Goal: Navigation & Orientation: Find specific page/section

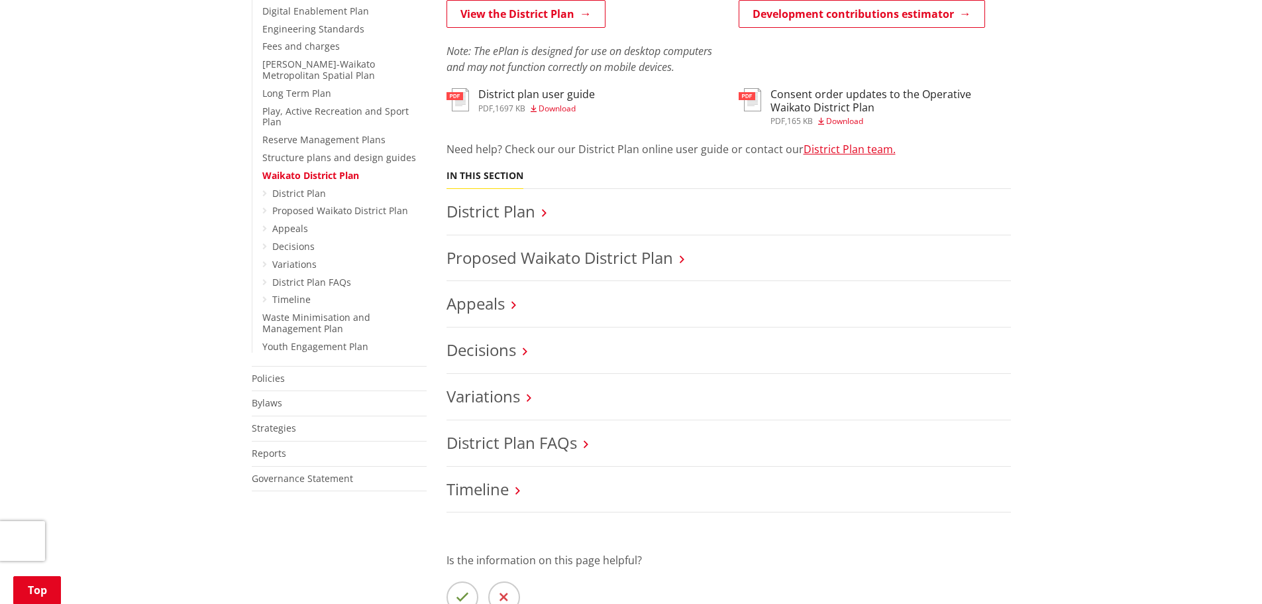
scroll to position [464, 0]
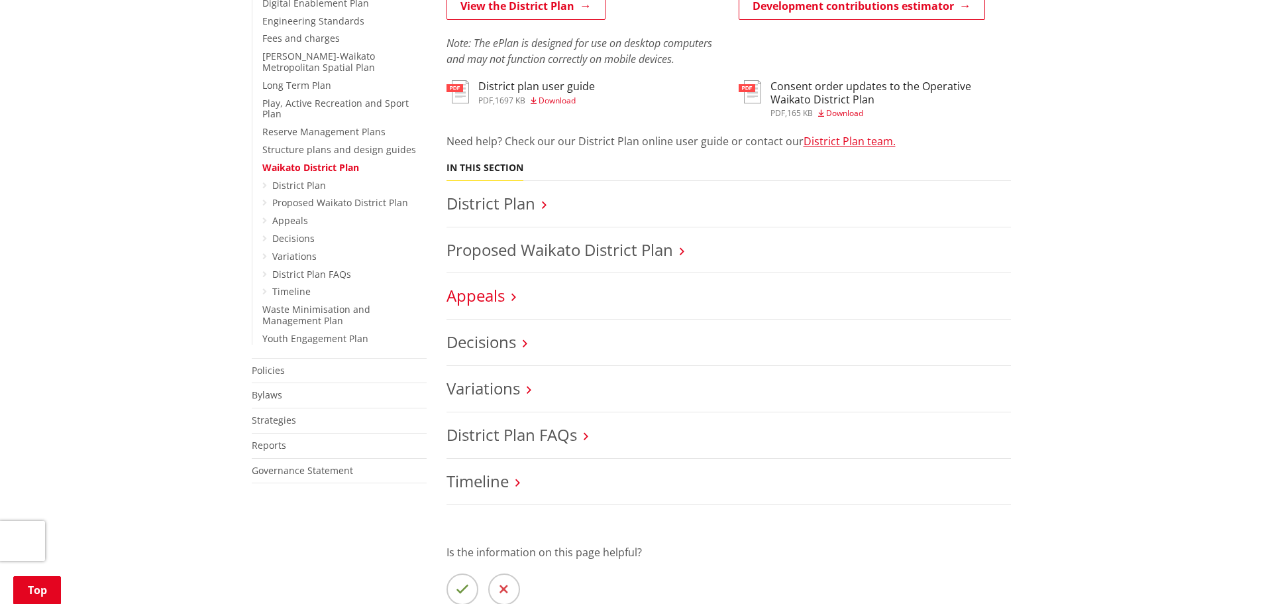
click at [472, 297] on link "Appeals" at bounding box center [476, 295] width 58 height 22
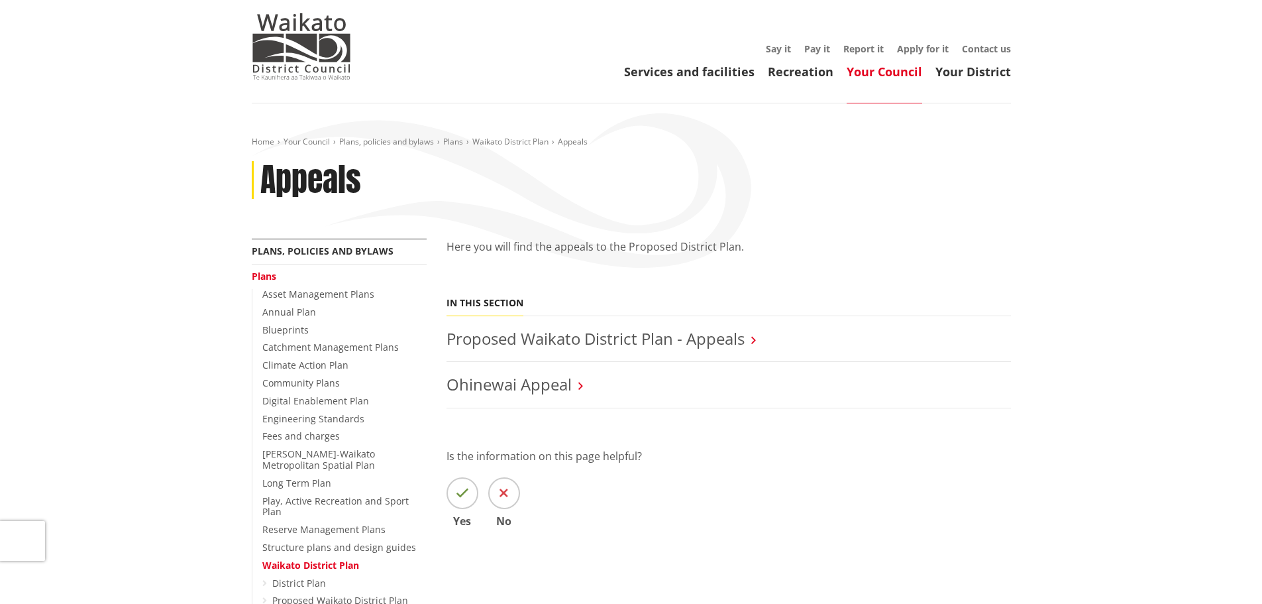
scroll to position [265, 0]
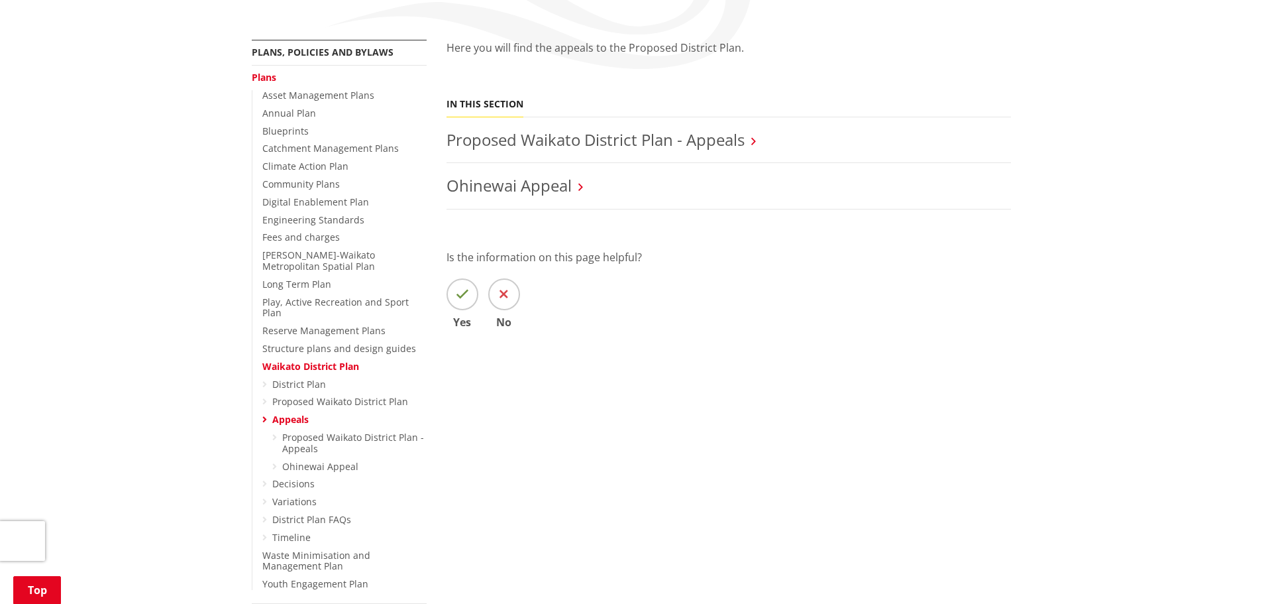
click at [573, 152] on li "Proposed Waikato District Plan - Appeals" at bounding box center [729, 140] width 565 height 46
click at [562, 139] on link "Proposed Waikato District Plan - Appeals" at bounding box center [596, 140] width 298 height 22
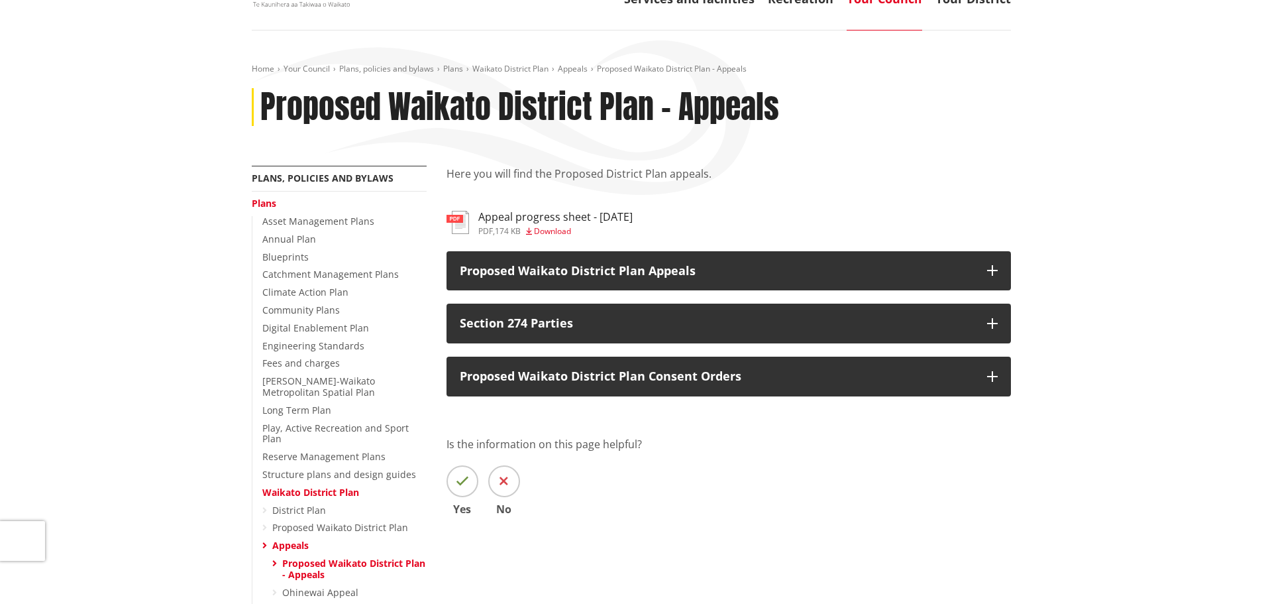
scroll to position [265, 0]
